Goal: Task Accomplishment & Management: Use online tool/utility

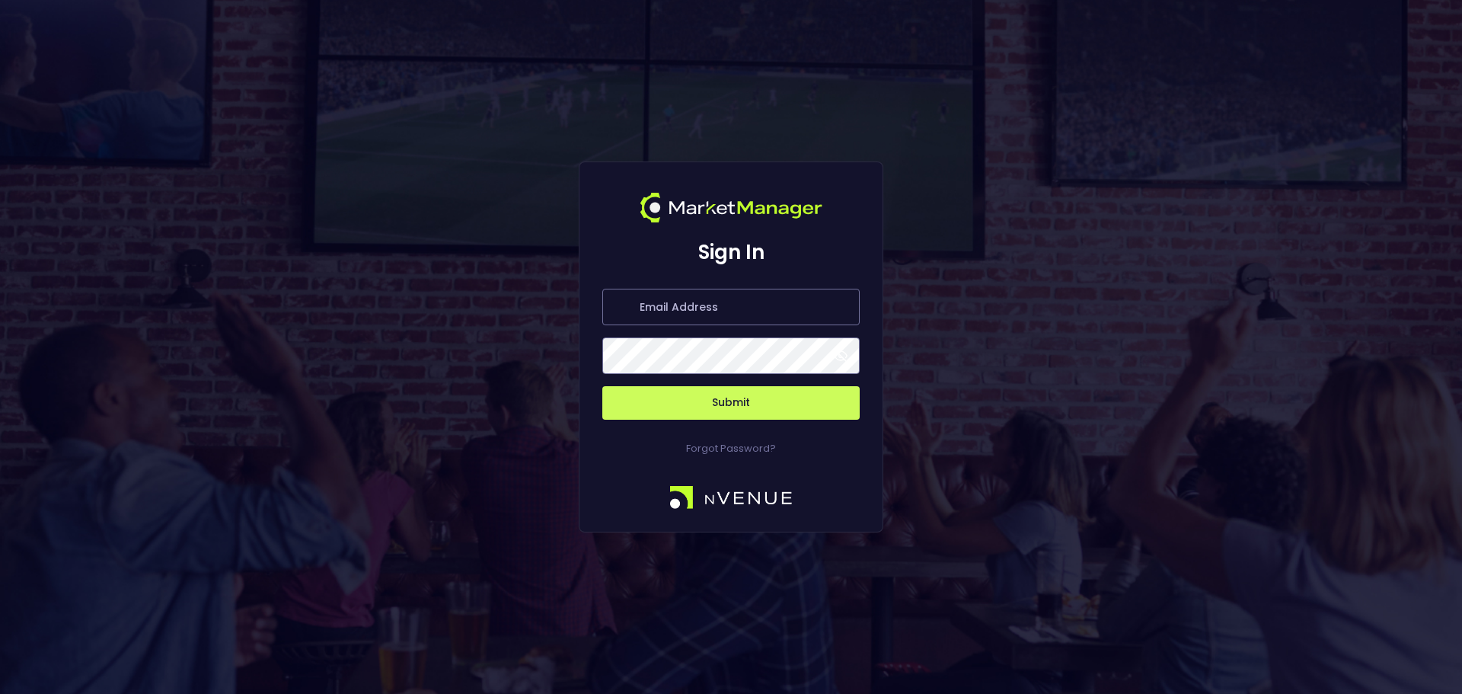
type input "Ginger@nVenue.com"
click at [732, 401] on button "Submit" at bounding box center [730, 403] width 257 height 34
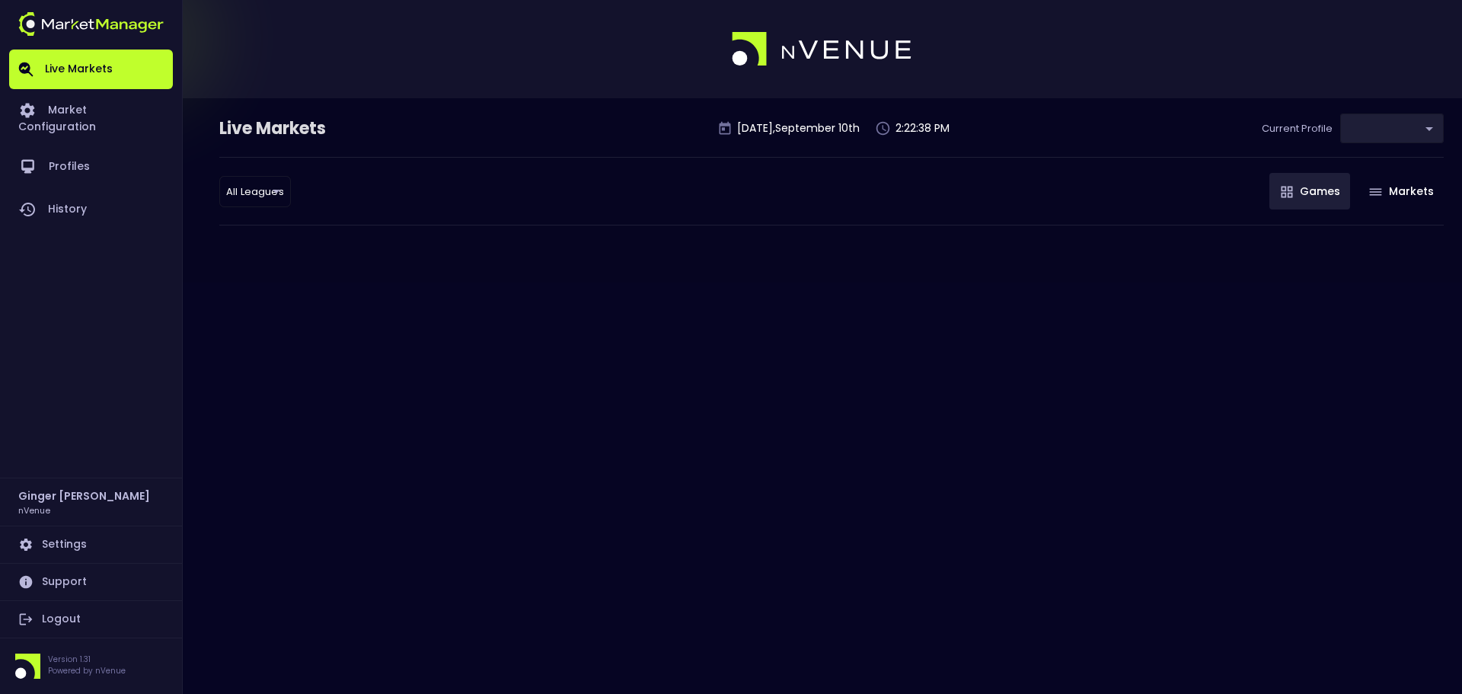
type input "d66ee90f-df8e-430e-a05c-aaf70ad95ad9"
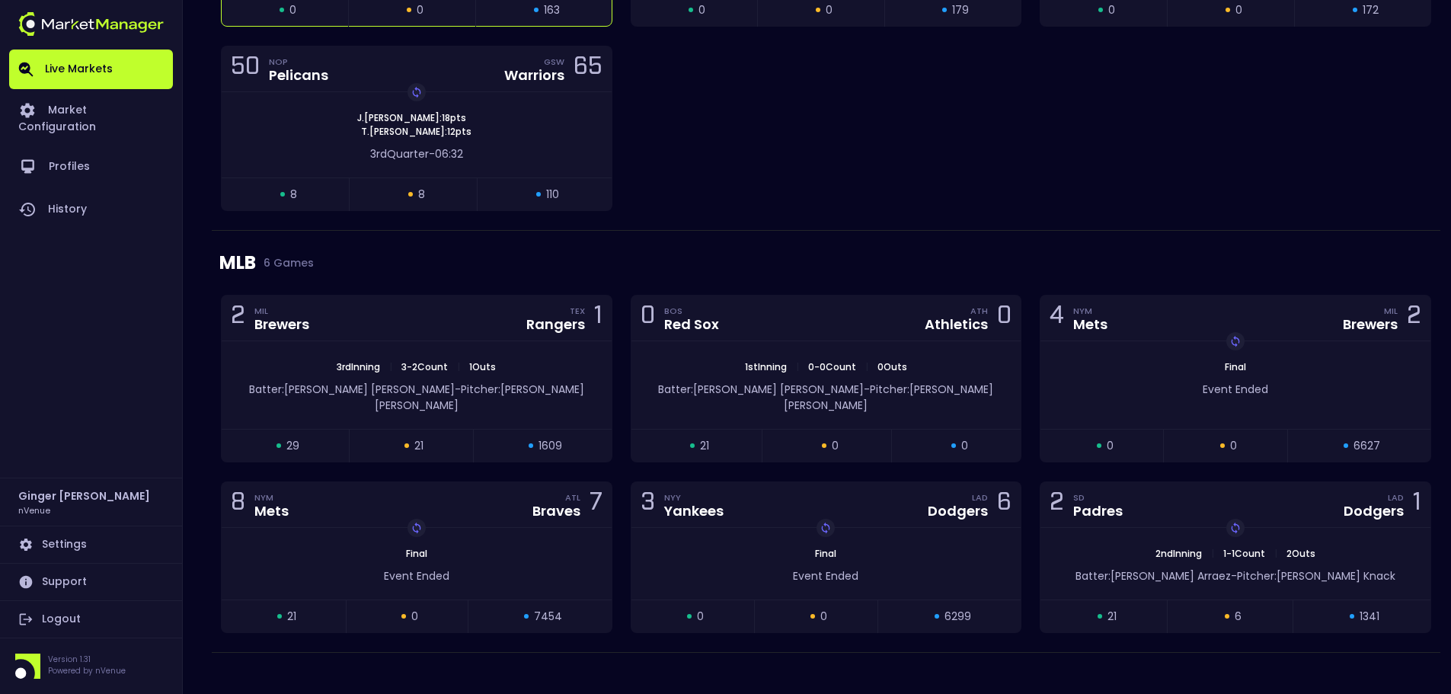
scroll to position [1916, 0]
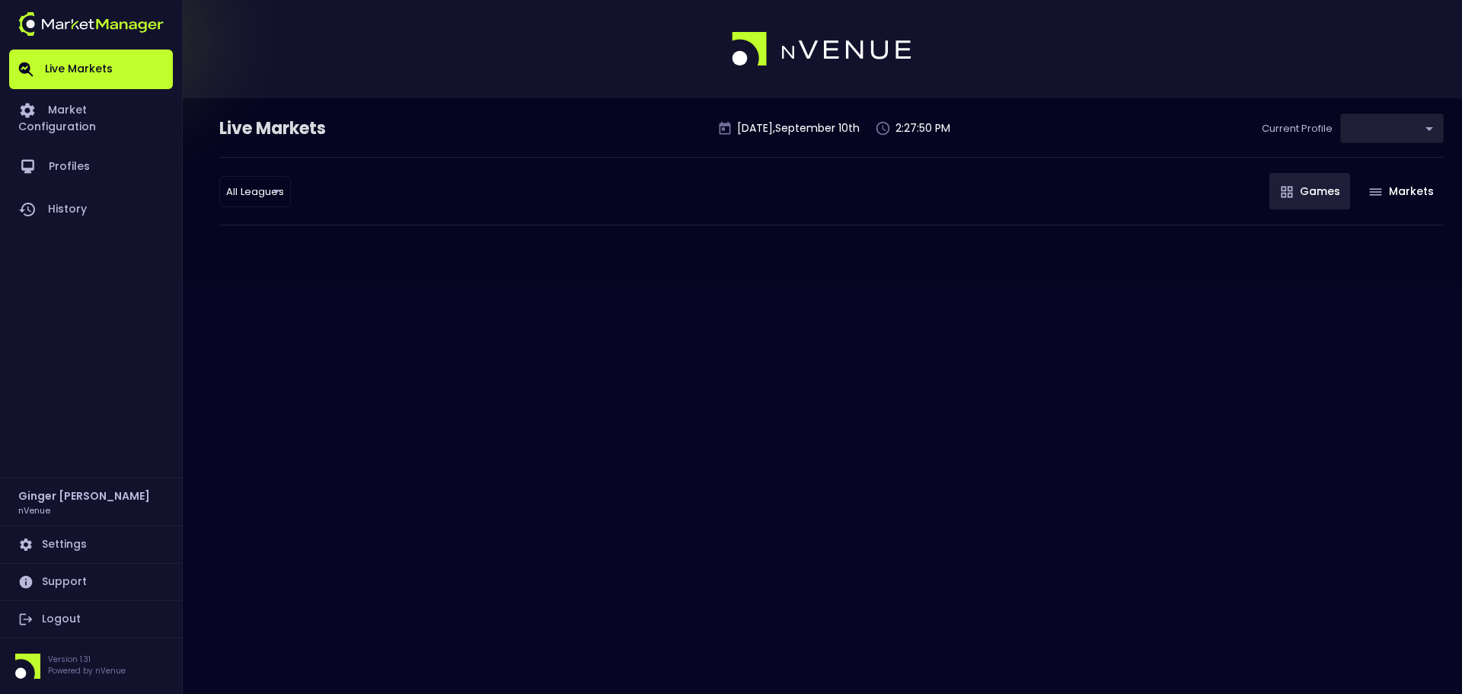
type input "d66ee90f-df8e-430e-a05c-aaf70ad95ad9"
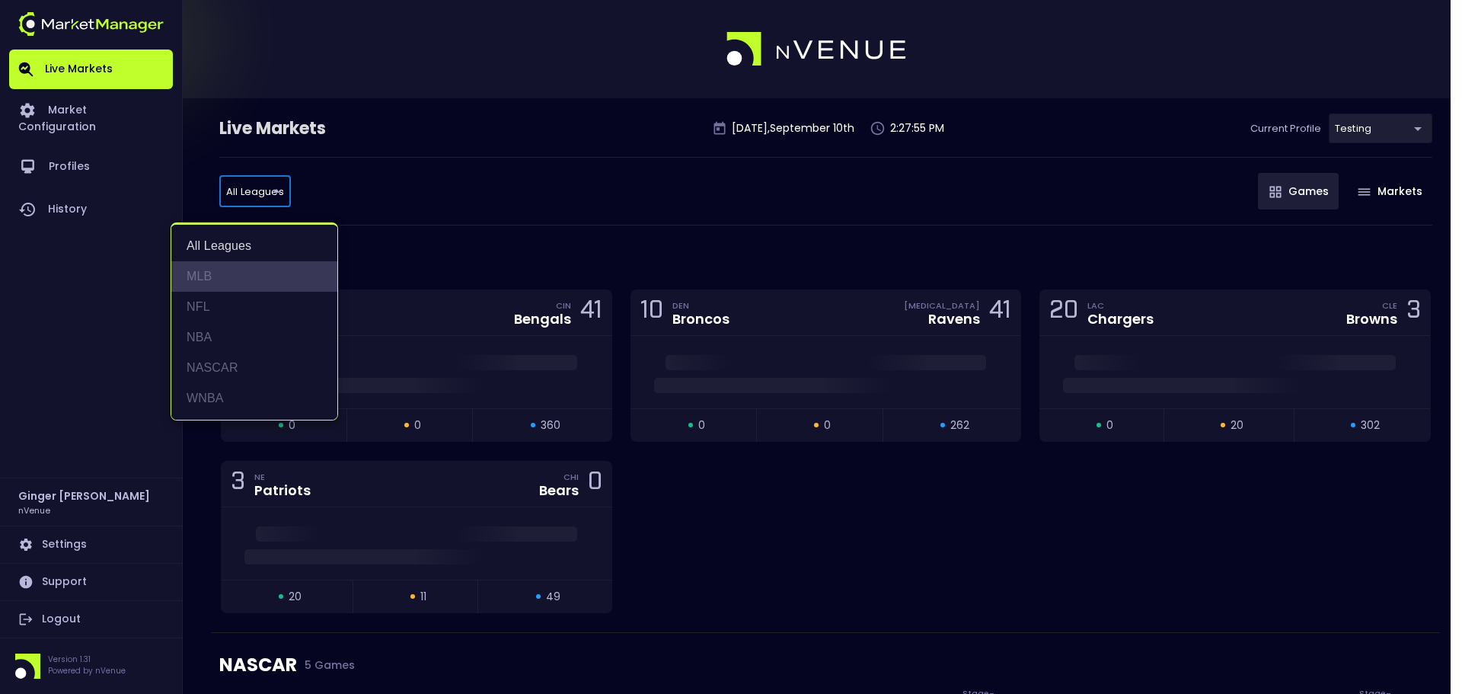
click at [209, 274] on li "MLB" at bounding box center [254, 276] width 166 height 30
type input "MLB"
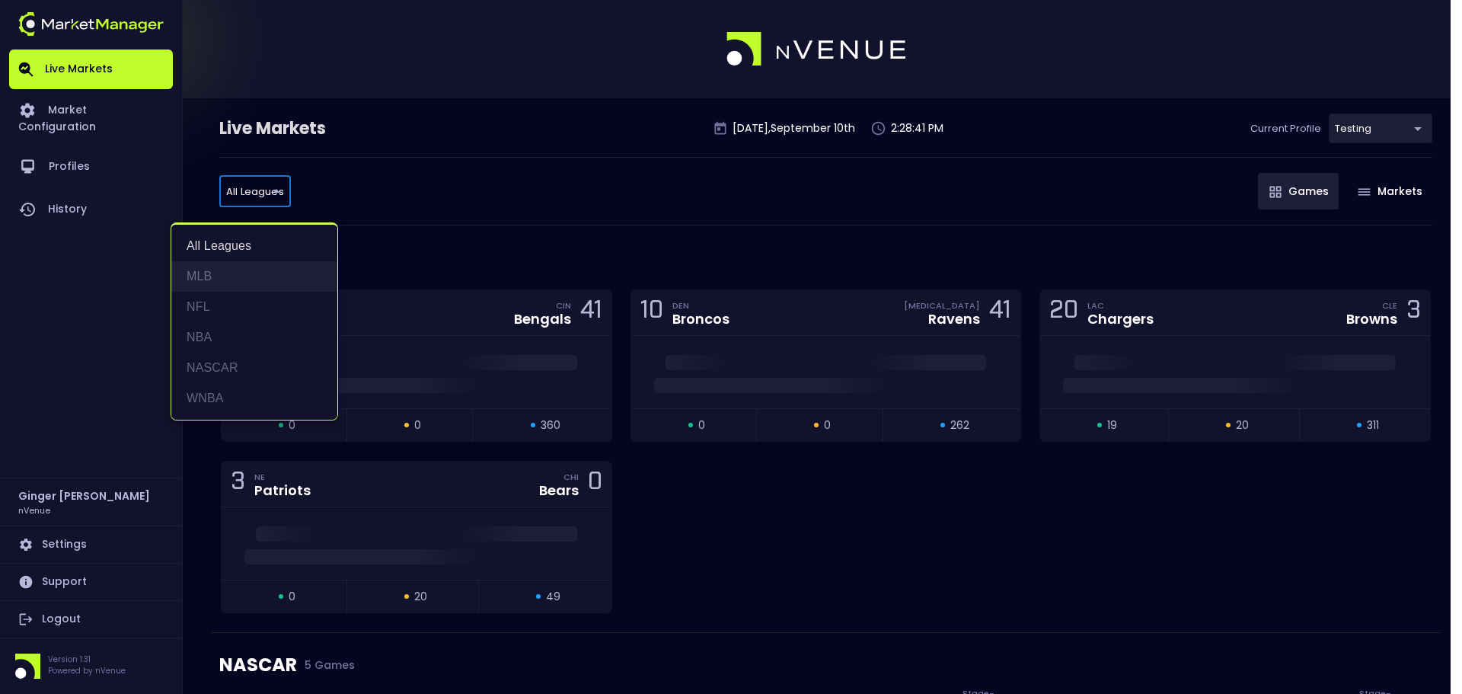
click at [204, 283] on li "MLB" at bounding box center [254, 276] width 166 height 30
type input "MLB"
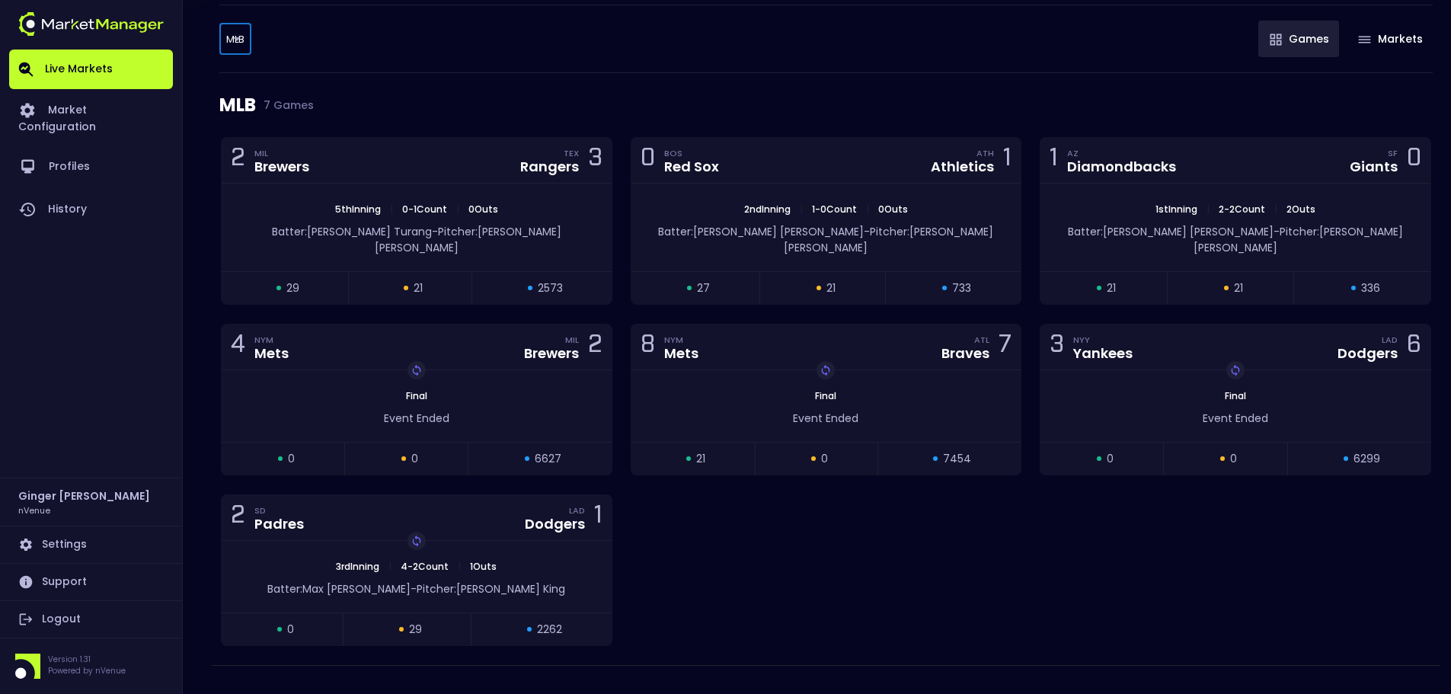
scroll to position [76, 0]
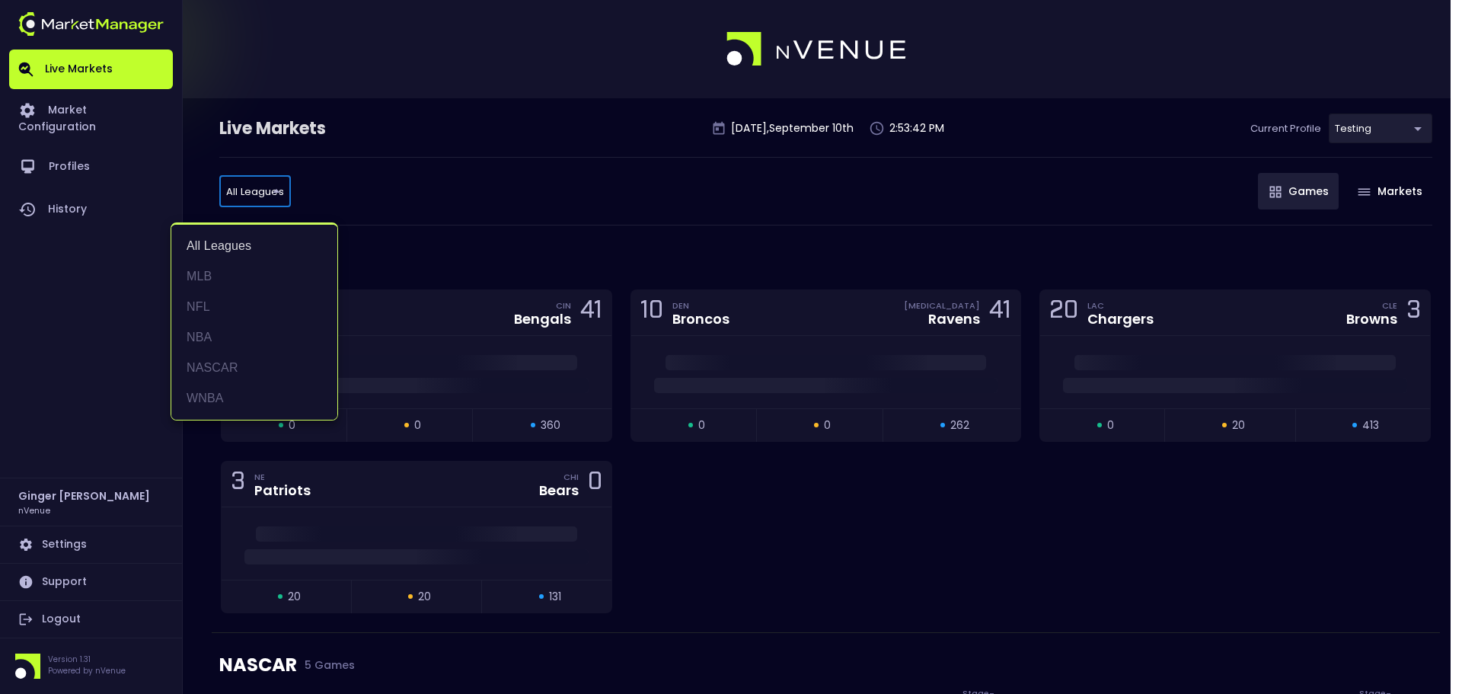
click at [223, 278] on li "MLB" at bounding box center [254, 276] width 166 height 30
type input "MLB"
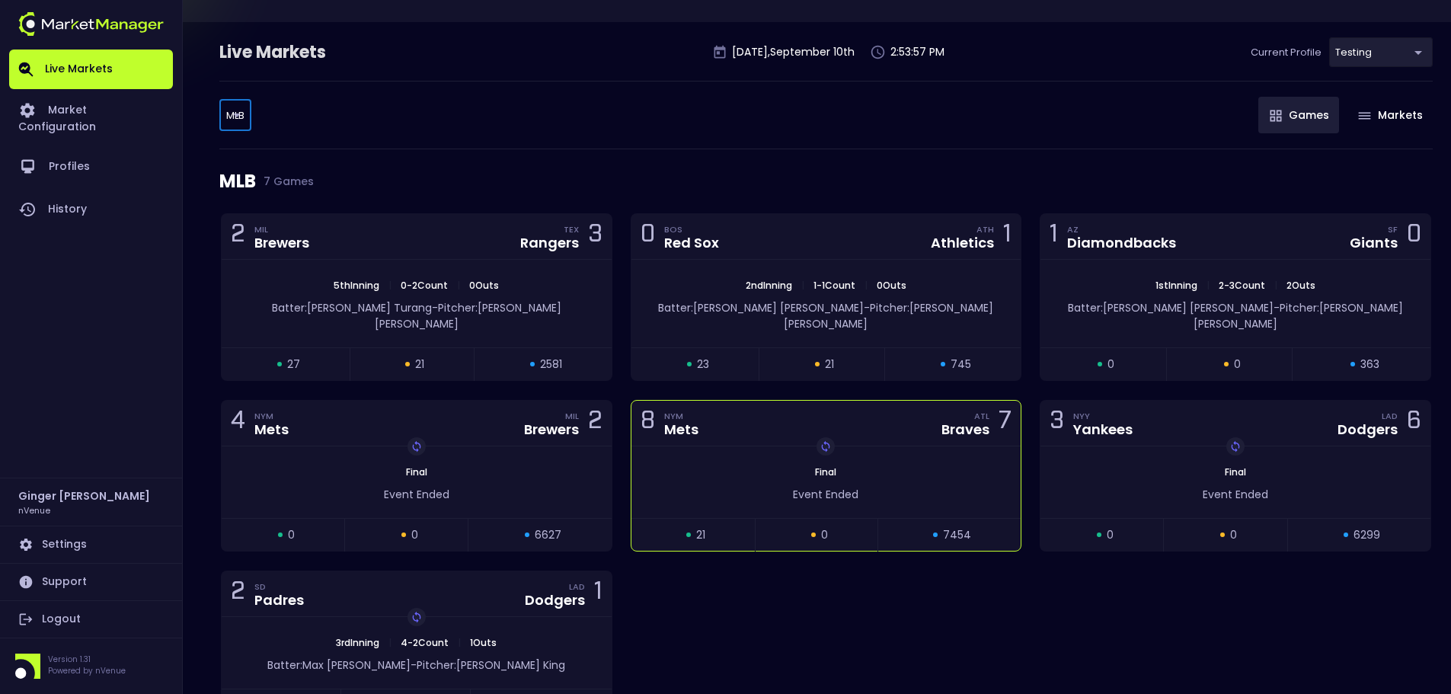
scroll to position [152, 0]
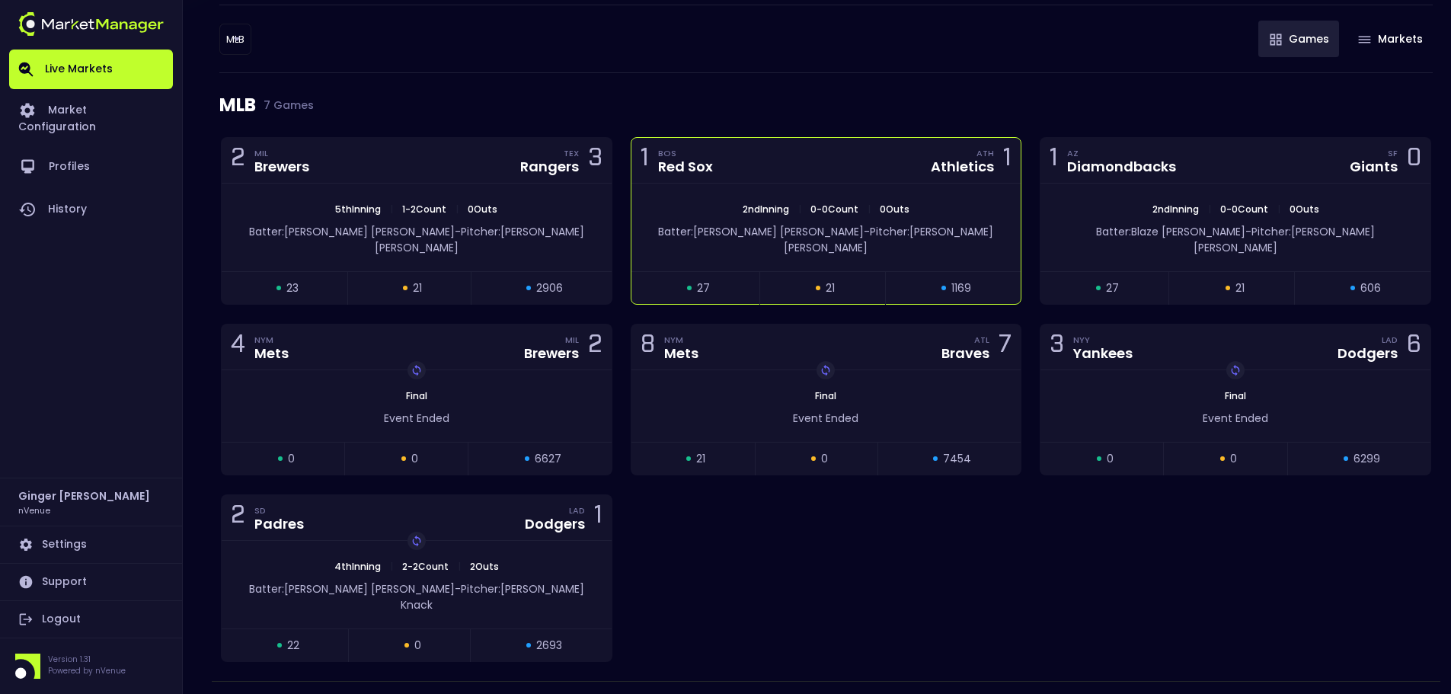
click at [762, 219] on div "Batter: [PERSON_NAME]: [PERSON_NAME]" at bounding box center [826, 236] width 390 height 40
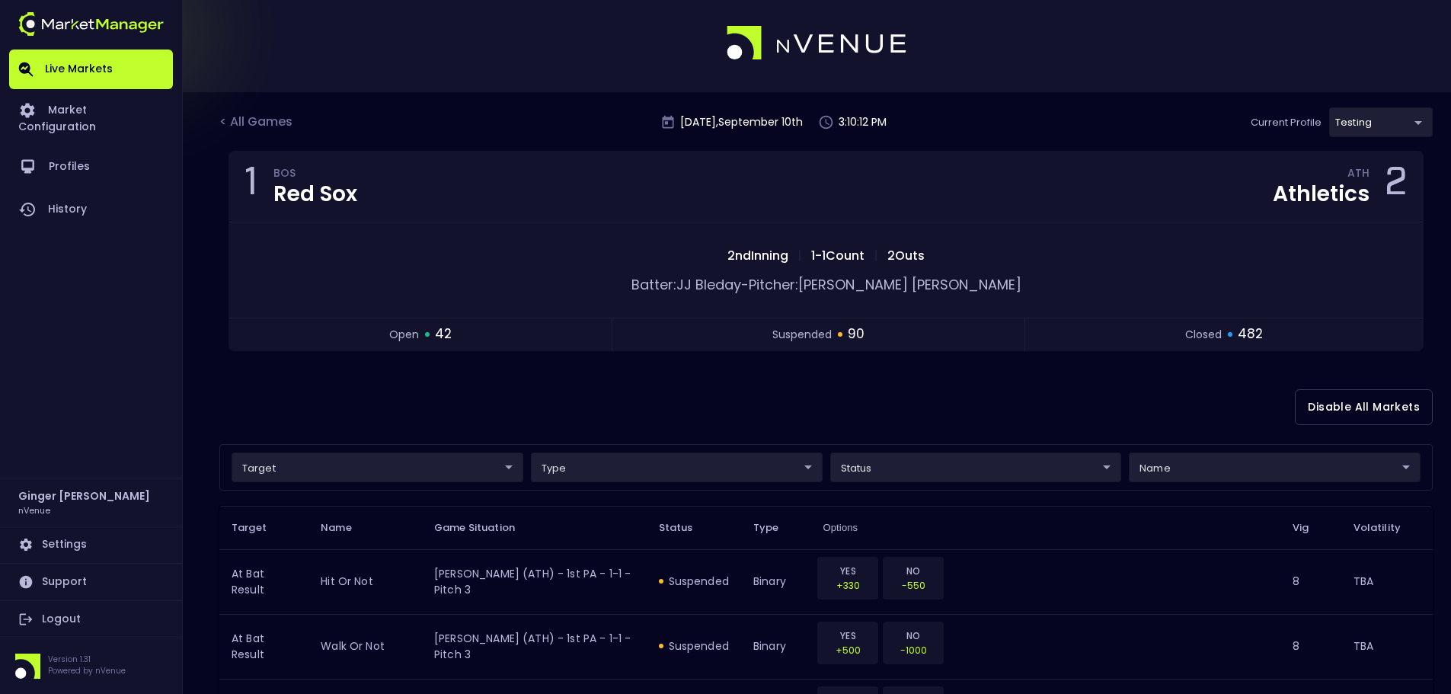
scroll to position [0, 0]
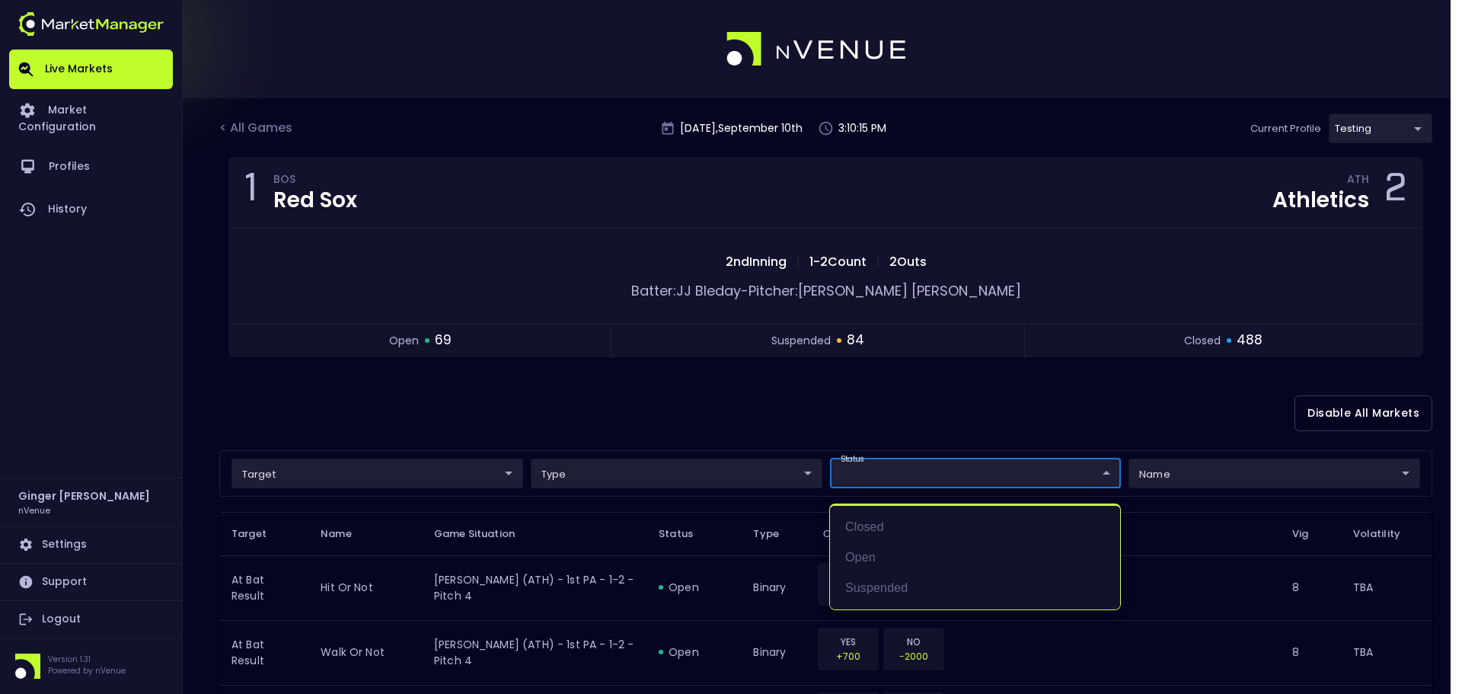
click at [861, 558] on li "open" at bounding box center [975, 557] width 290 height 30
type input "open"
click at [1077, 404] on div at bounding box center [731, 347] width 1462 height 694
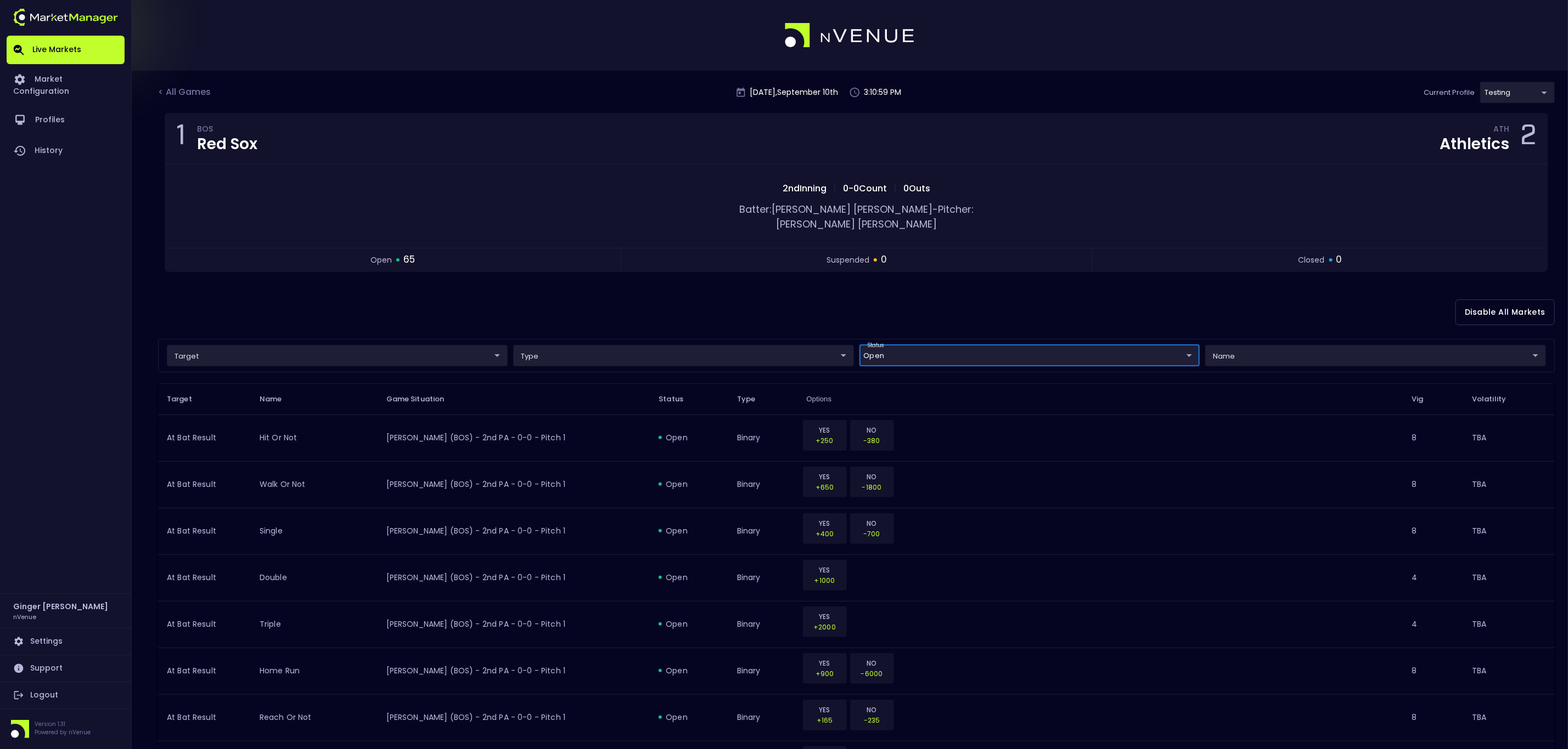
drag, startPoint x: 1038, startPoint y: 1, endPoint x: 1276, endPoint y: 13, distance: 238.3
click at [1054, 13] on div at bounding box center [784, 35] width 1568 height 71
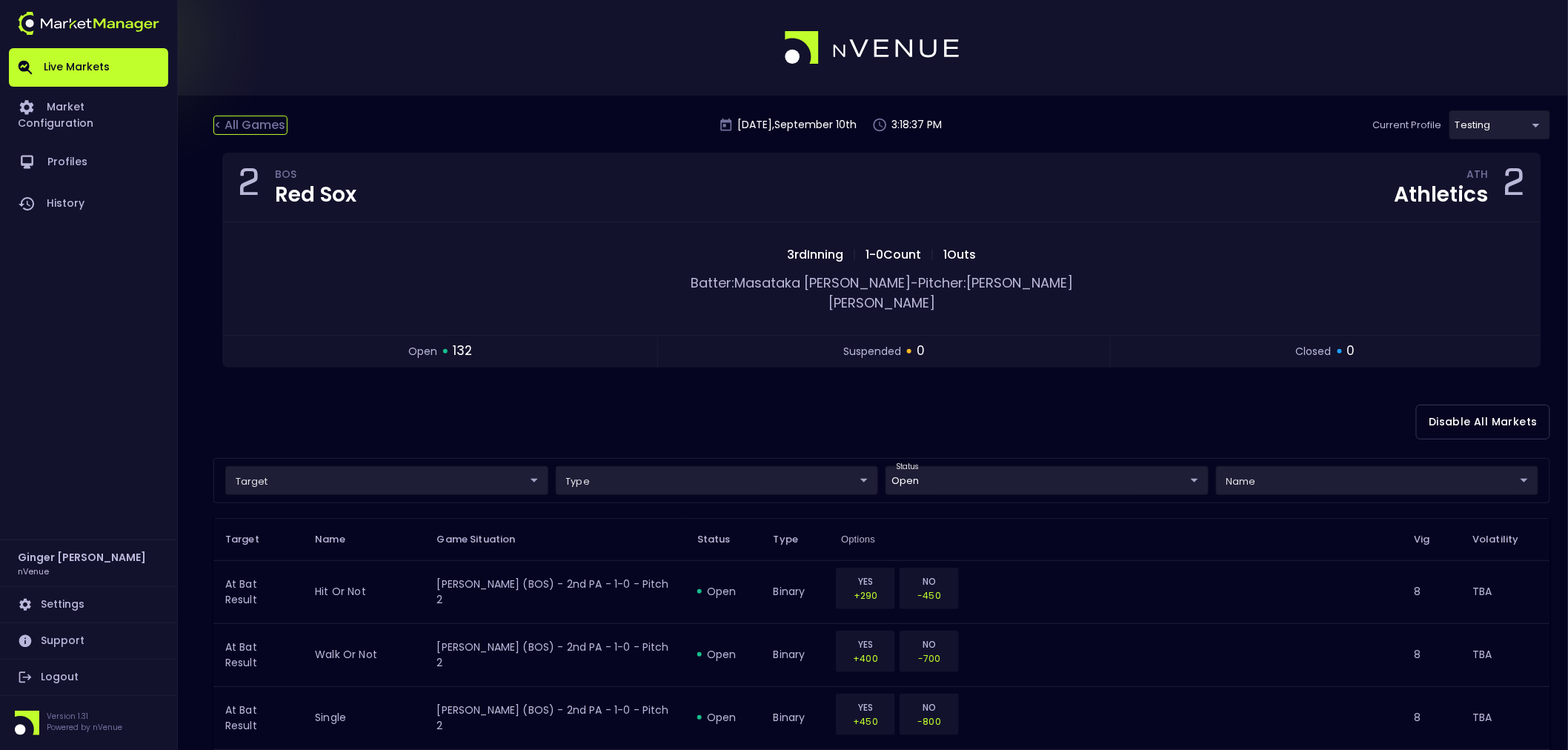
click at [258, 123] on div "< All Games" at bounding box center [250, 125] width 74 height 19
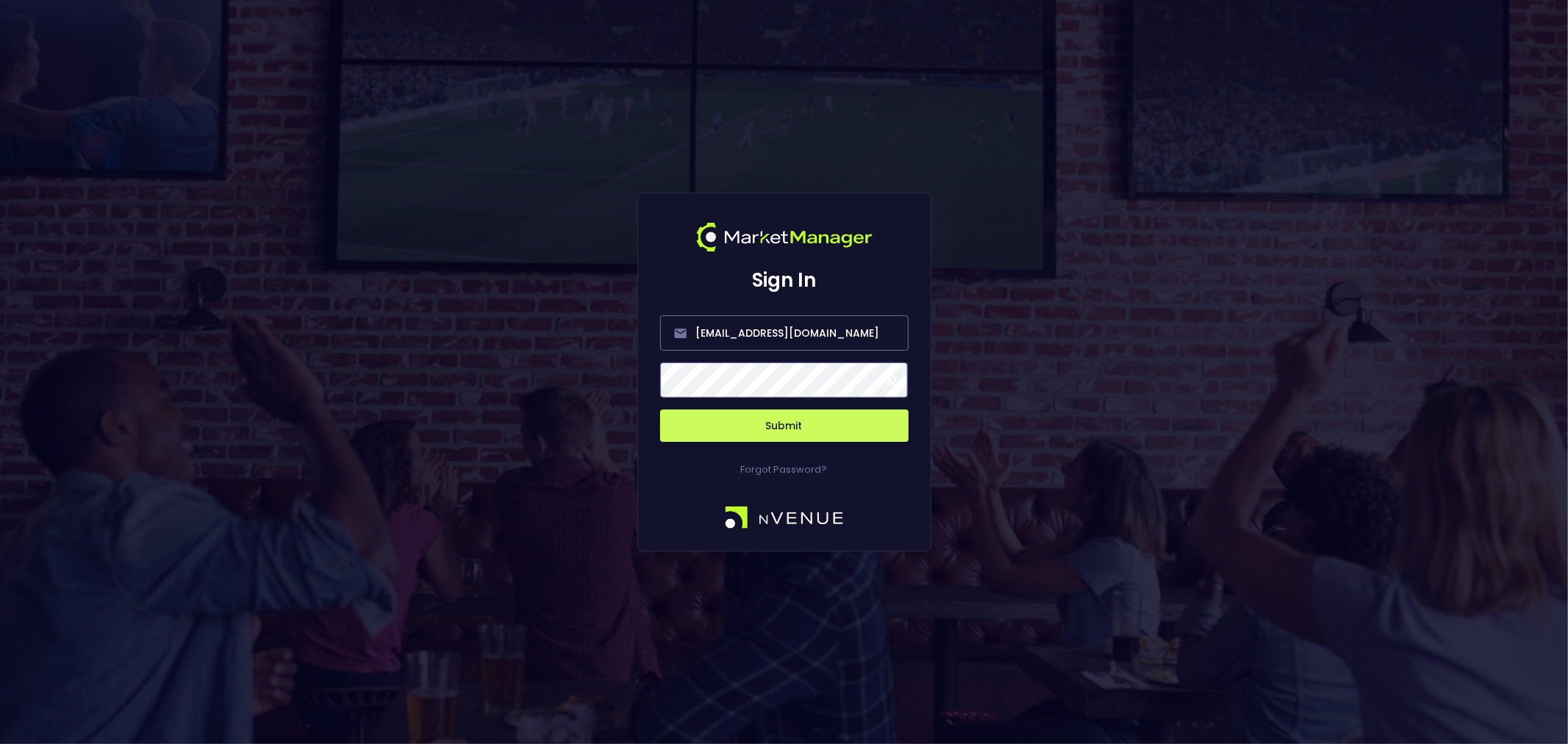
click at [811, 429] on button "Submit" at bounding box center [784, 426] width 248 height 33
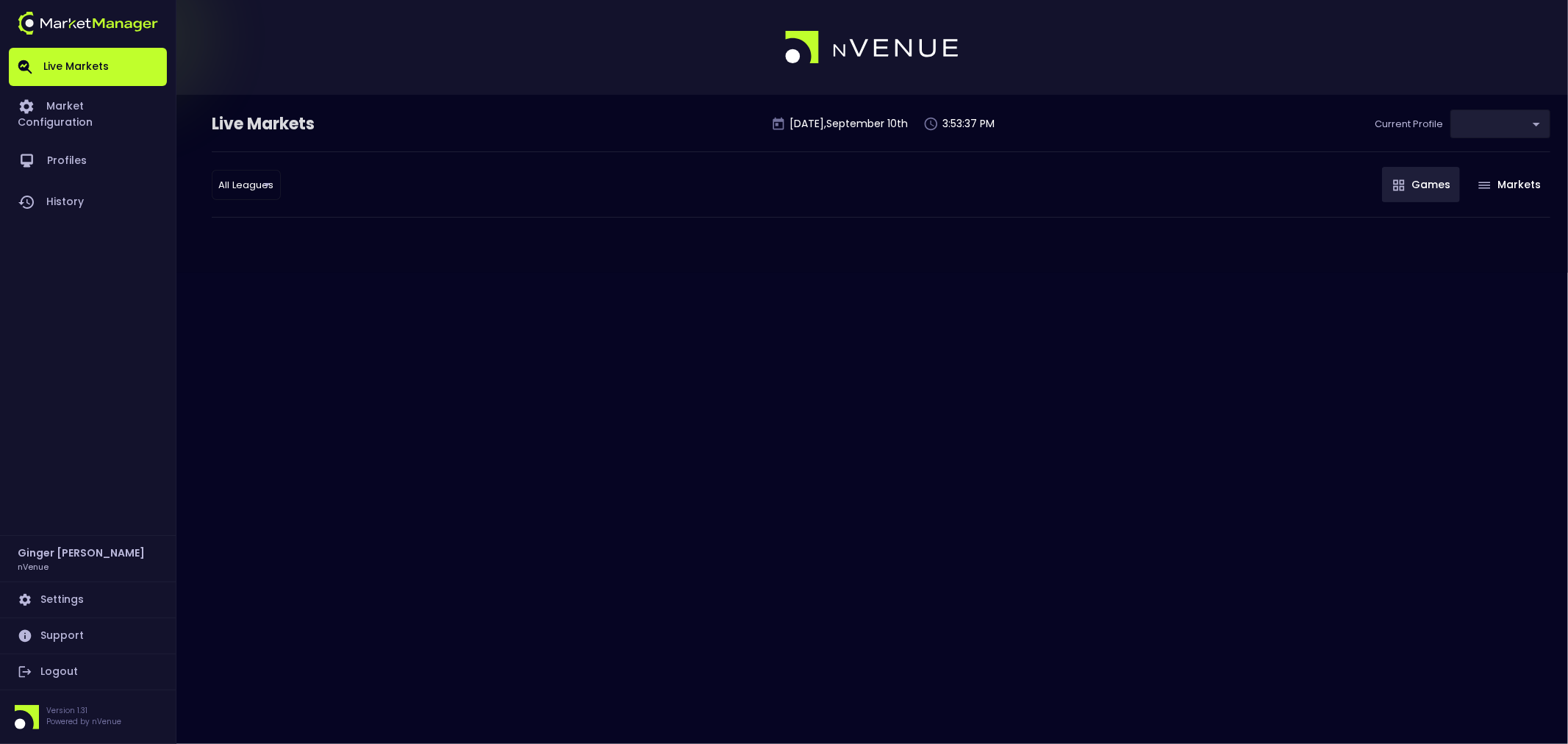
type input "d66ee90f-df8e-430e-a05c-aaf70ad95ad9"
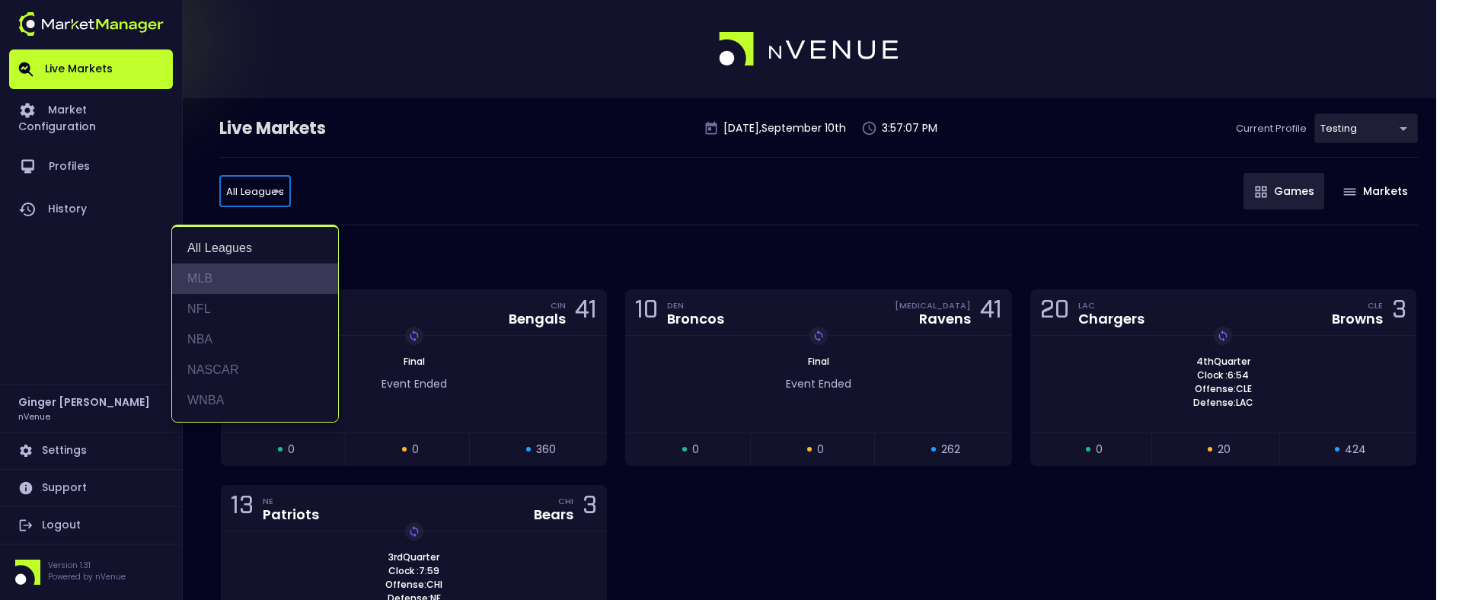
click at [212, 276] on li "MLB" at bounding box center [255, 279] width 166 height 30
type input "MLB"
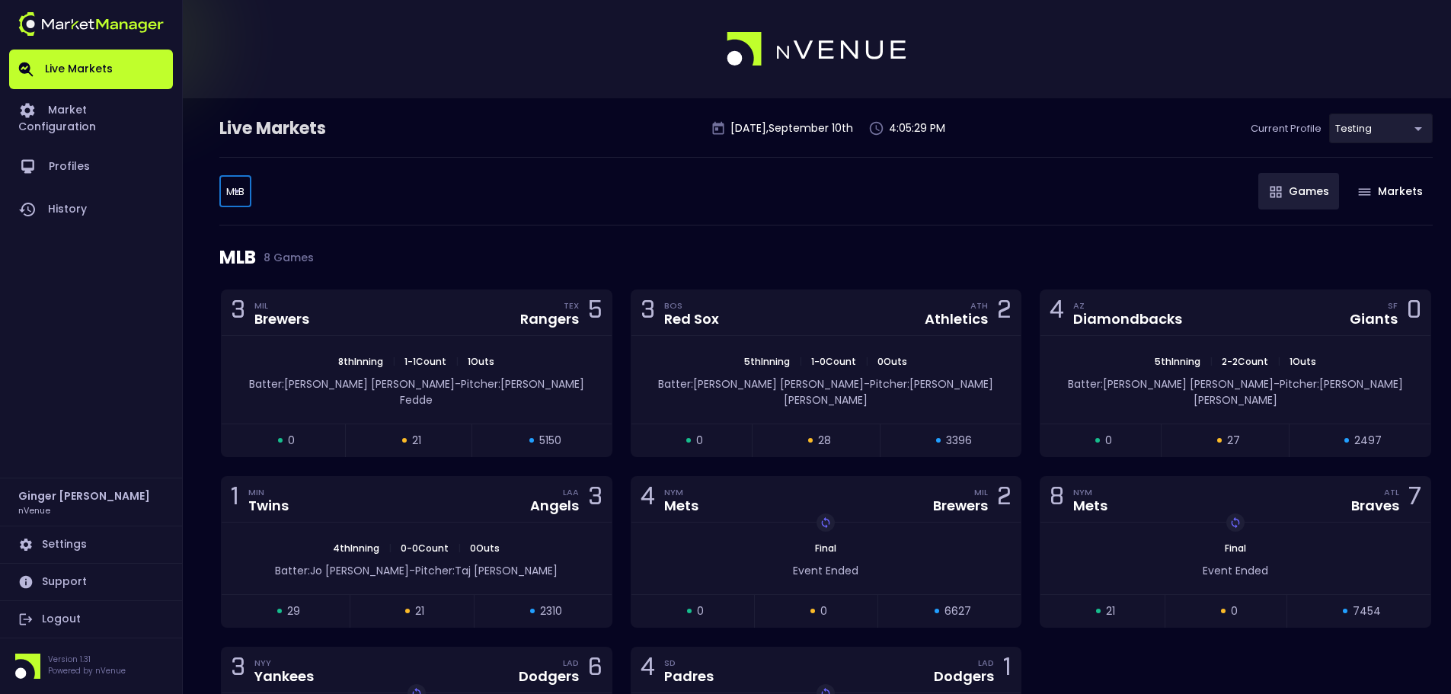
drag, startPoint x: 2751, startPoint y: 2, endPoint x: 545, endPoint y: 72, distance: 2207.7
click at [496, 46] on div at bounding box center [725, 49] width 1451 height 98
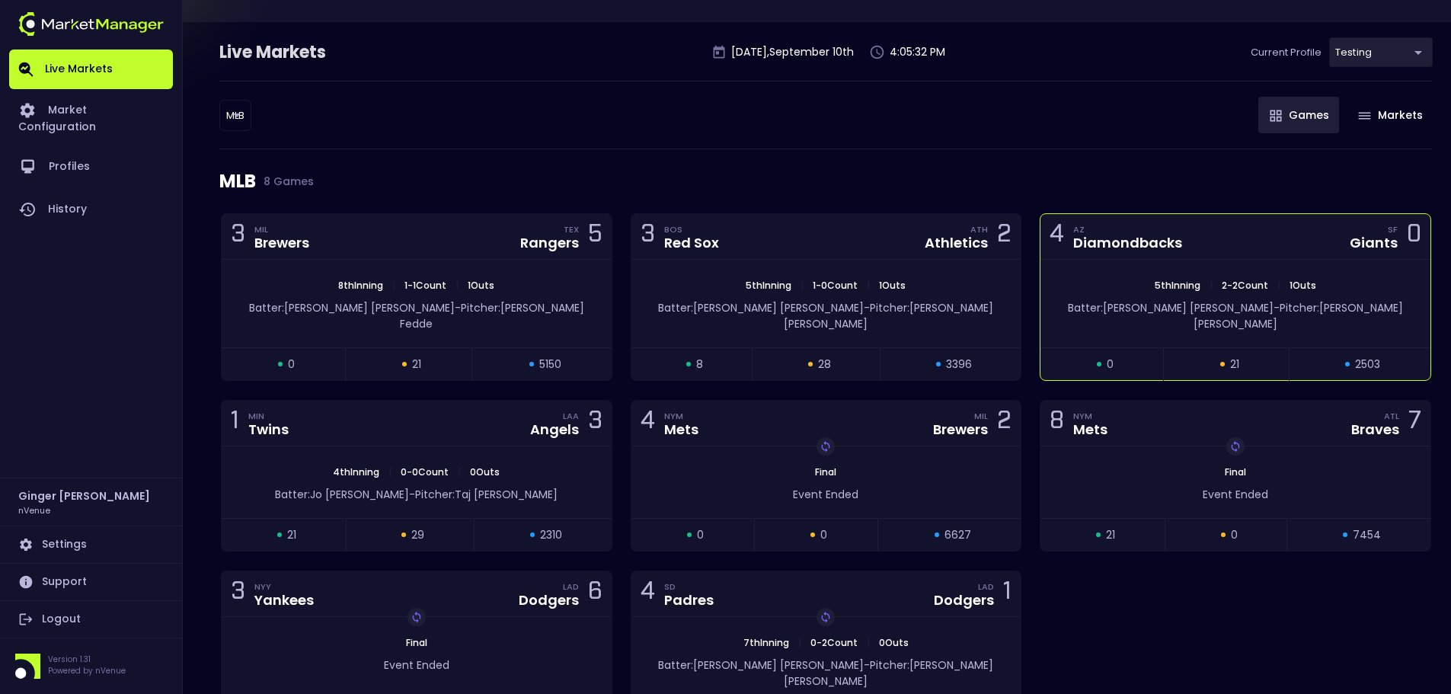
click at [1194, 280] on span "5th Inning" at bounding box center [1177, 285] width 55 height 13
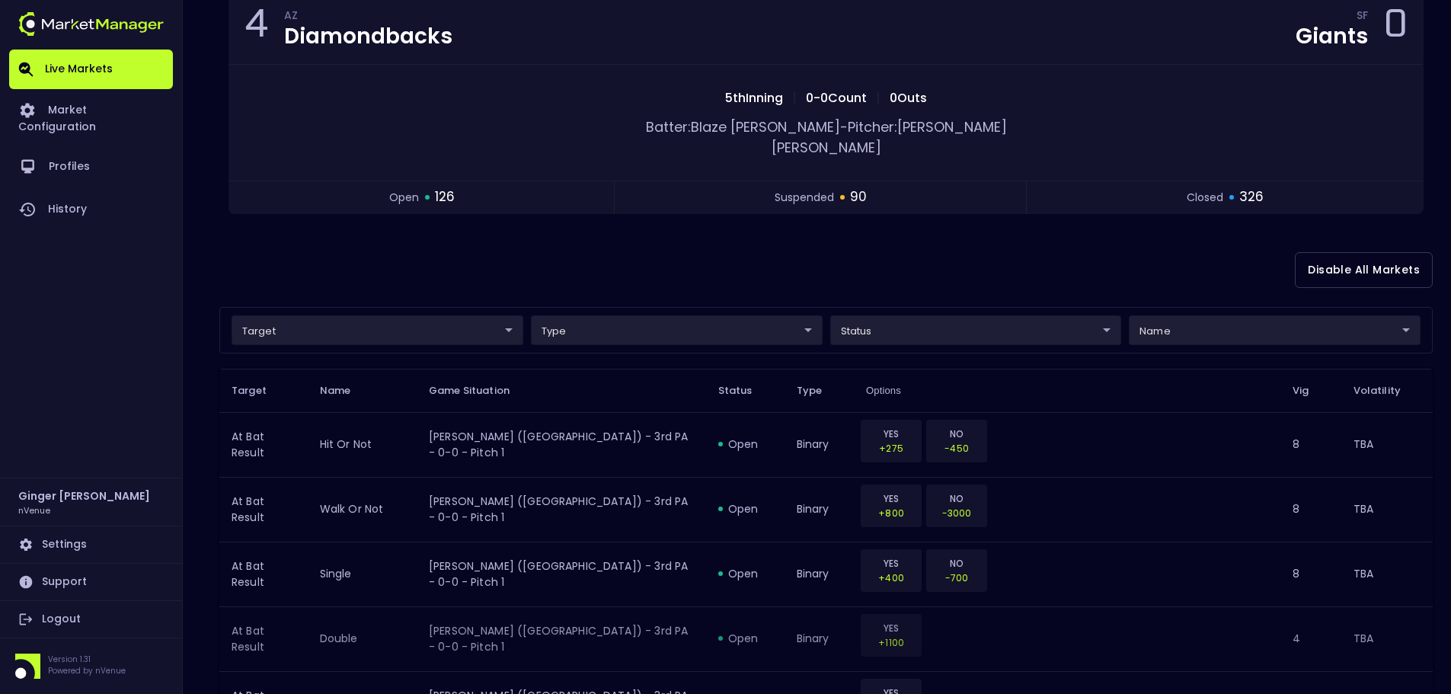
scroll to position [0, 0]
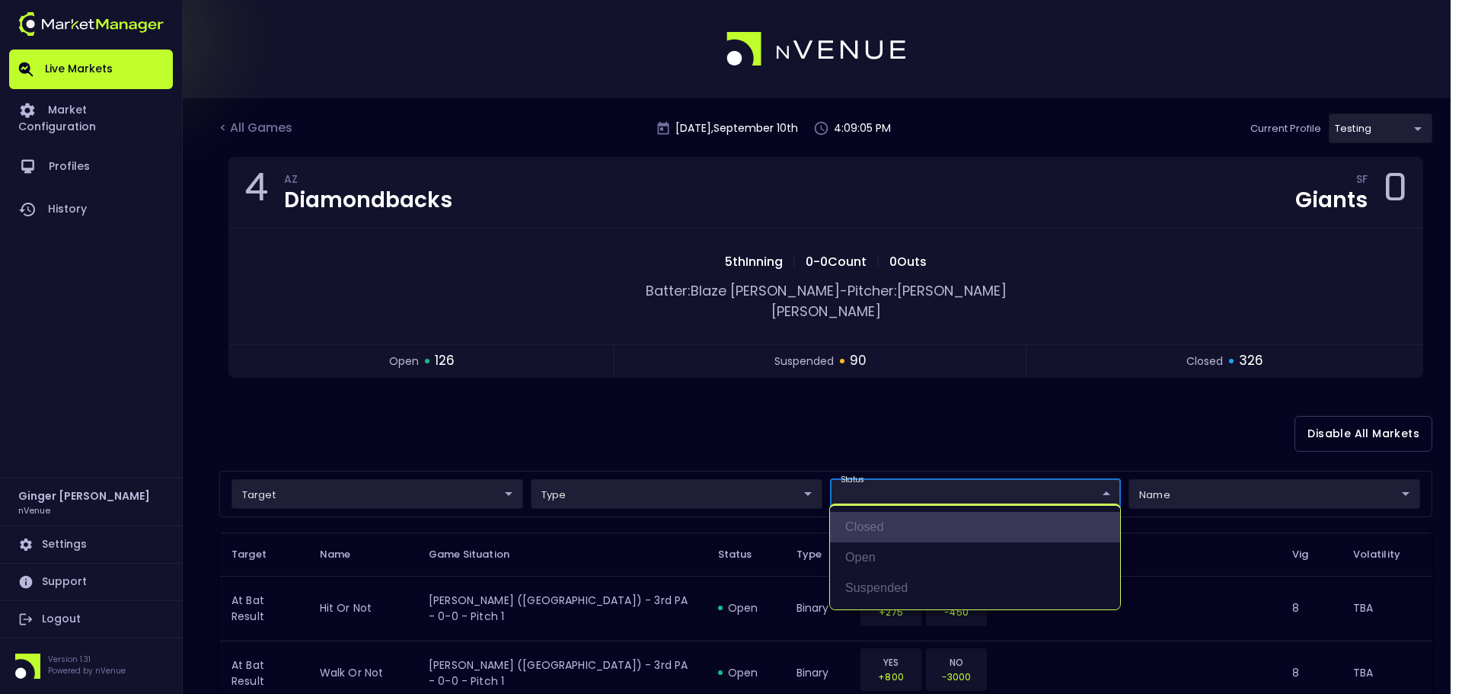
click at [878, 528] on li "closed" at bounding box center [975, 527] width 290 height 30
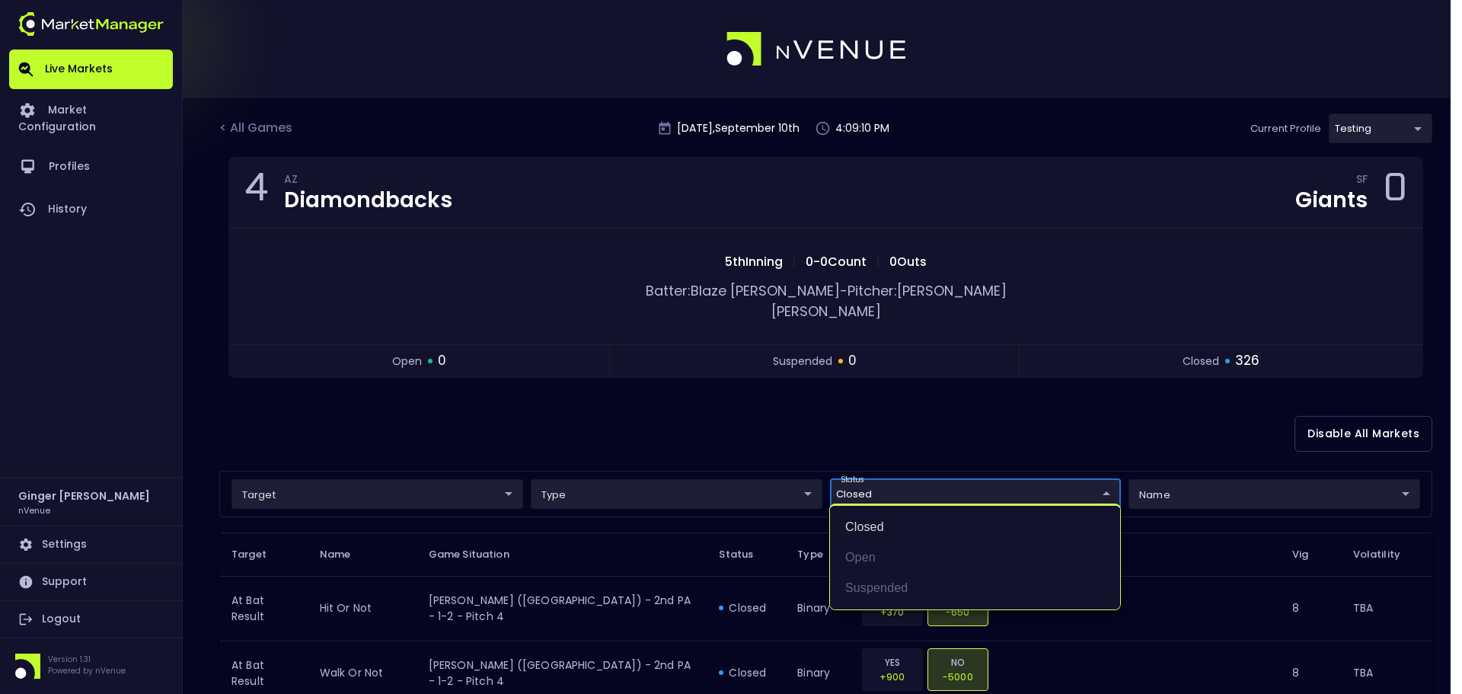
click at [1190, 570] on div at bounding box center [731, 347] width 1462 height 694
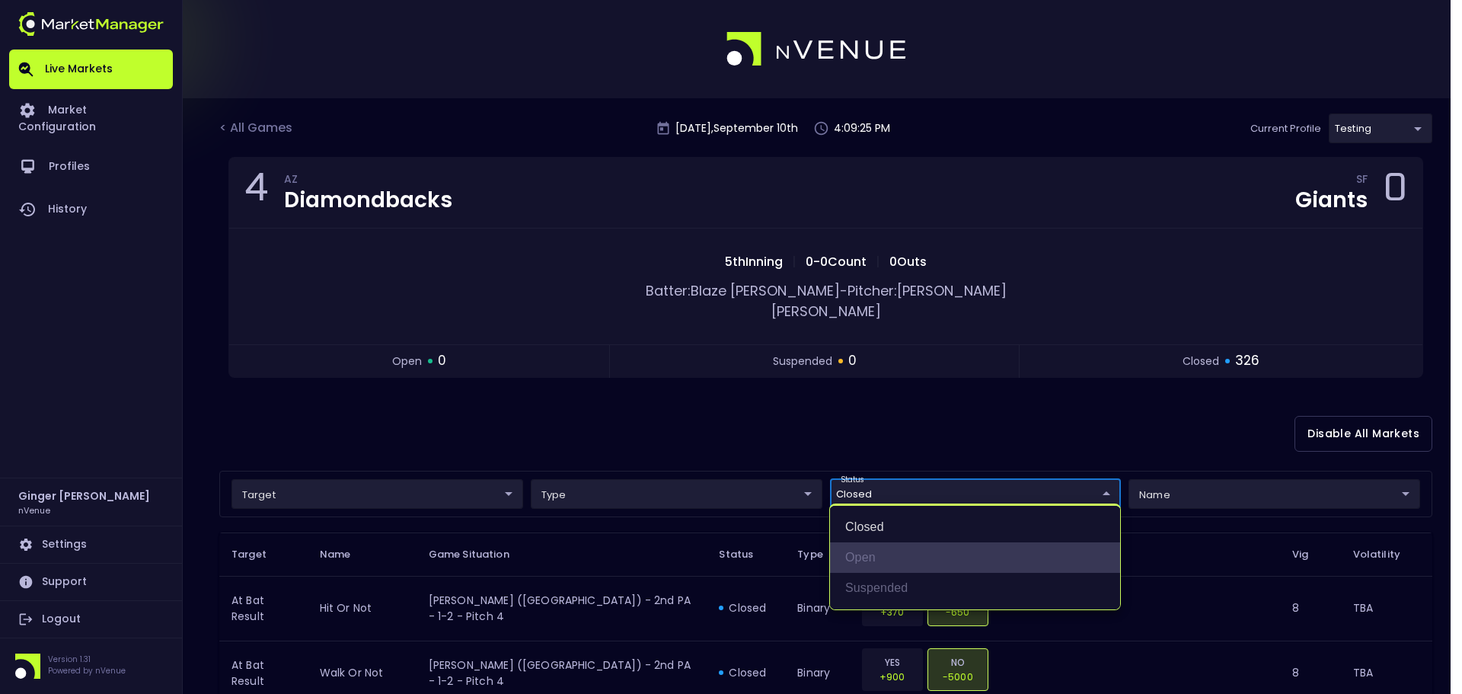
click at [864, 555] on li "open" at bounding box center [975, 557] width 290 height 30
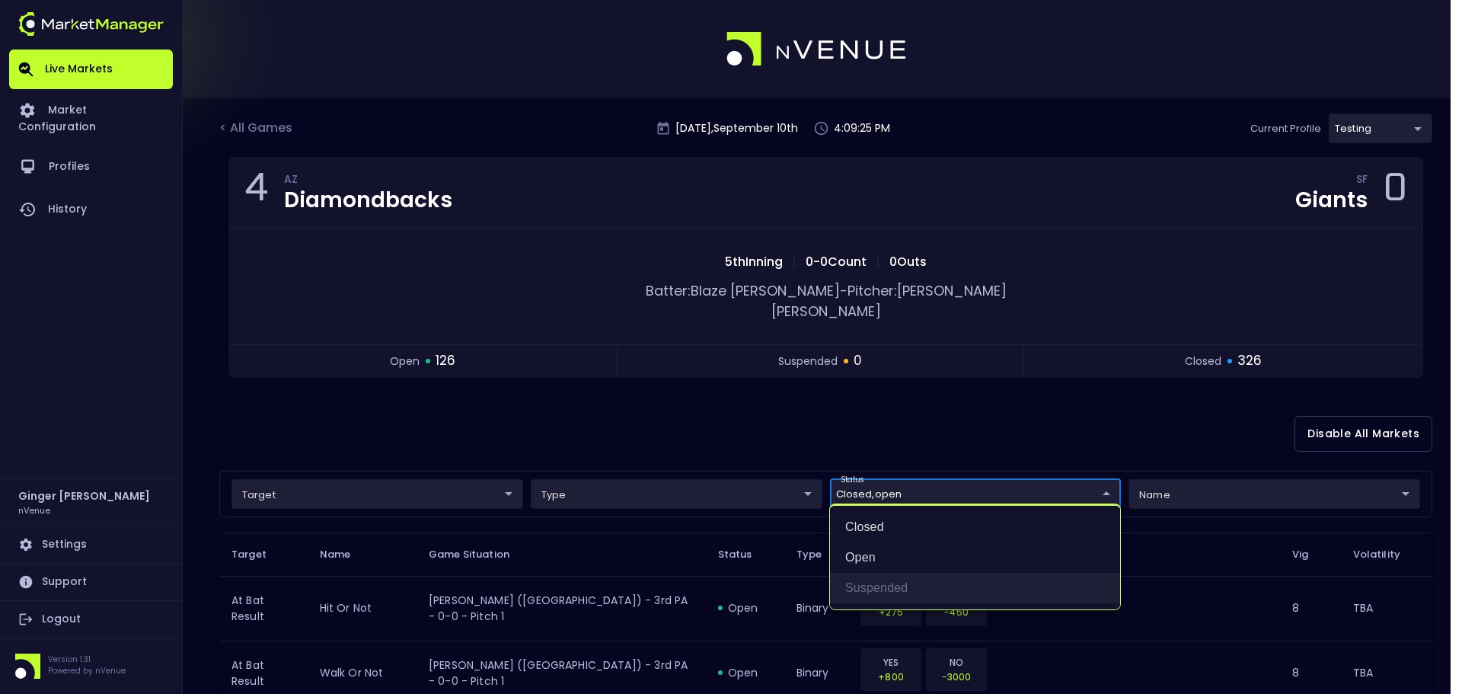
click at [871, 584] on li "suspended" at bounding box center [975, 588] width 290 height 30
type input "closed,open,suspended"
click at [1150, 539] on div at bounding box center [731, 347] width 1462 height 694
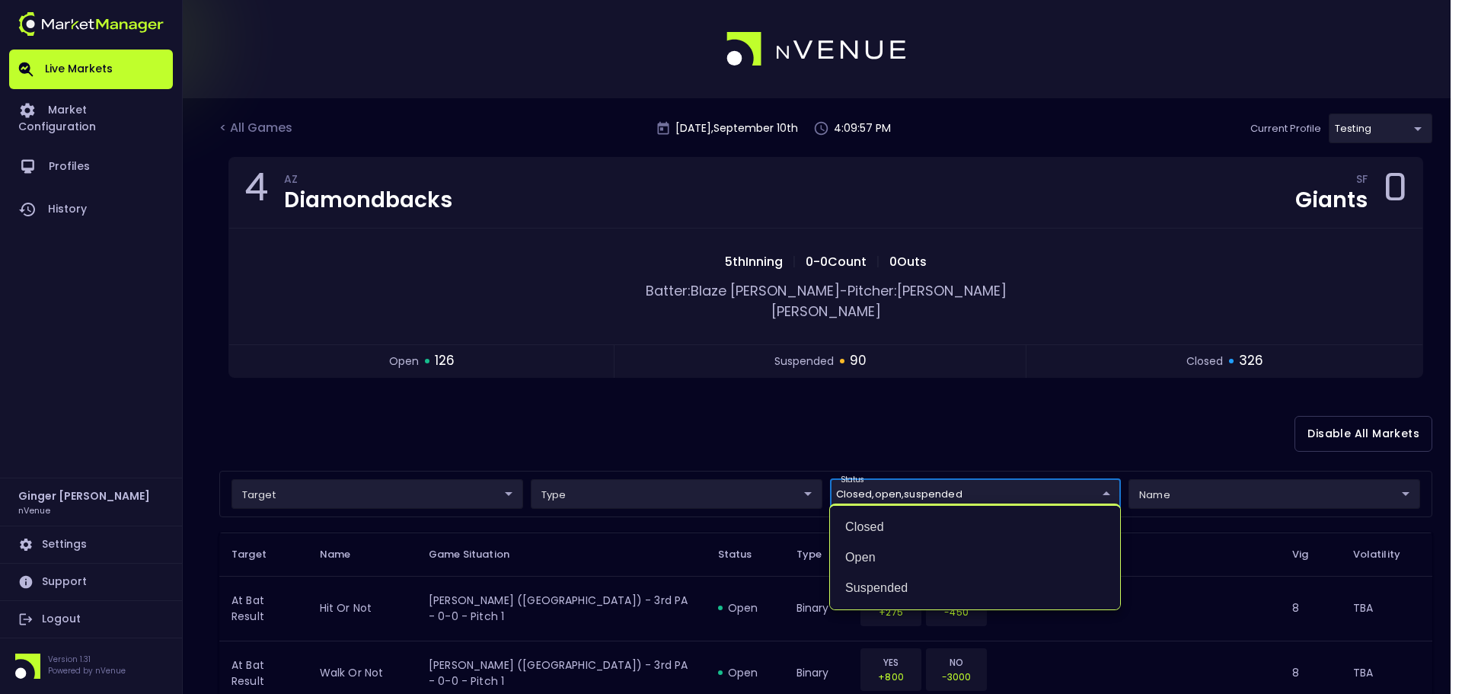
click at [1047, 363] on div at bounding box center [731, 347] width 1462 height 694
